Goal: Task Accomplishment & Management: Manage account settings

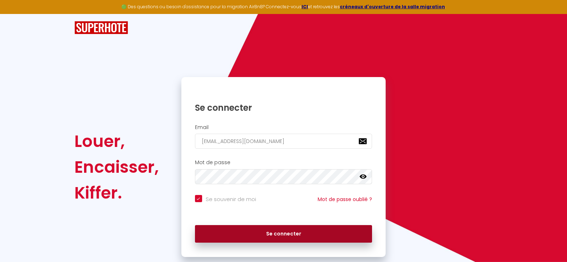
click at [294, 231] on button "Se connecter" at bounding box center [283, 234] width 177 height 18
checkbox input "true"
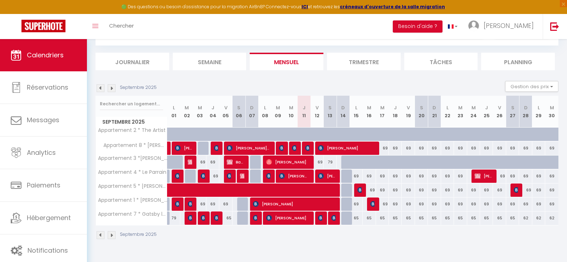
scroll to position [39, 0]
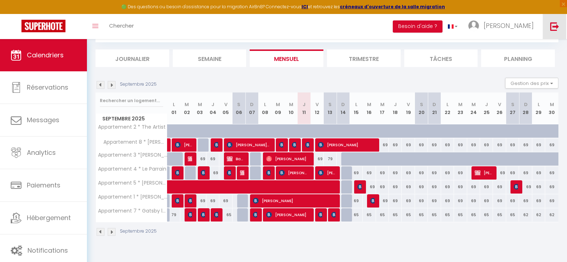
click at [556, 25] on img at bounding box center [554, 26] width 9 height 9
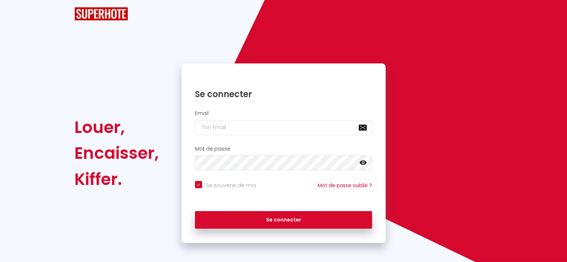
checkbox input "true"
type input "[EMAIL_ADDRESS][DOMAIN_NAME]"
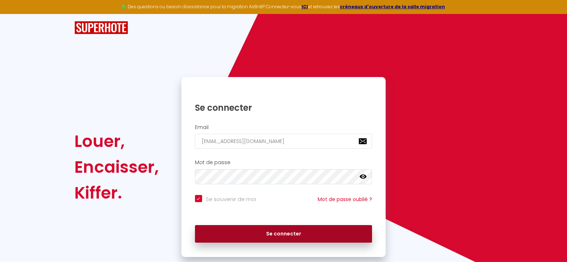
click at [256, 233] on button "Se connecter" at bounding box center [283, 234] width 177 height 18
checkbox input "true"
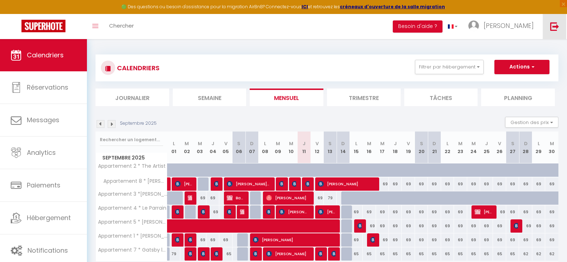
click at [557, 27] on img at bounding box center [554, 26] width 9 height 9
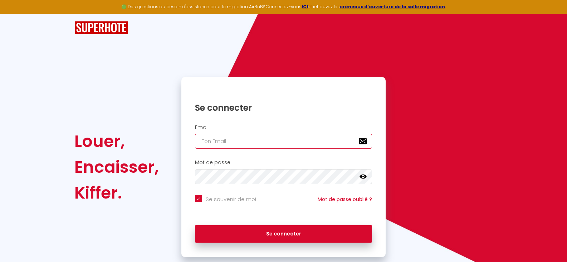
type input "[EMAIL_ADDRESS][DOMAIN_NAME]"
checkbox input "true"
